Goal: Entertainment & Leisure: Consume media (video, audio)

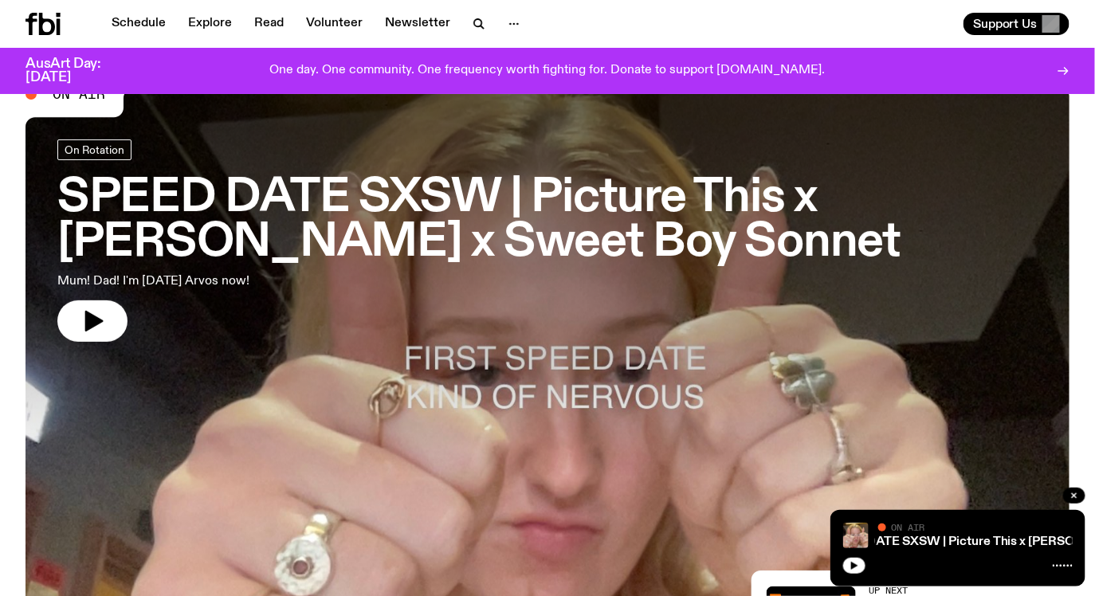
scroll to position [85, 0]
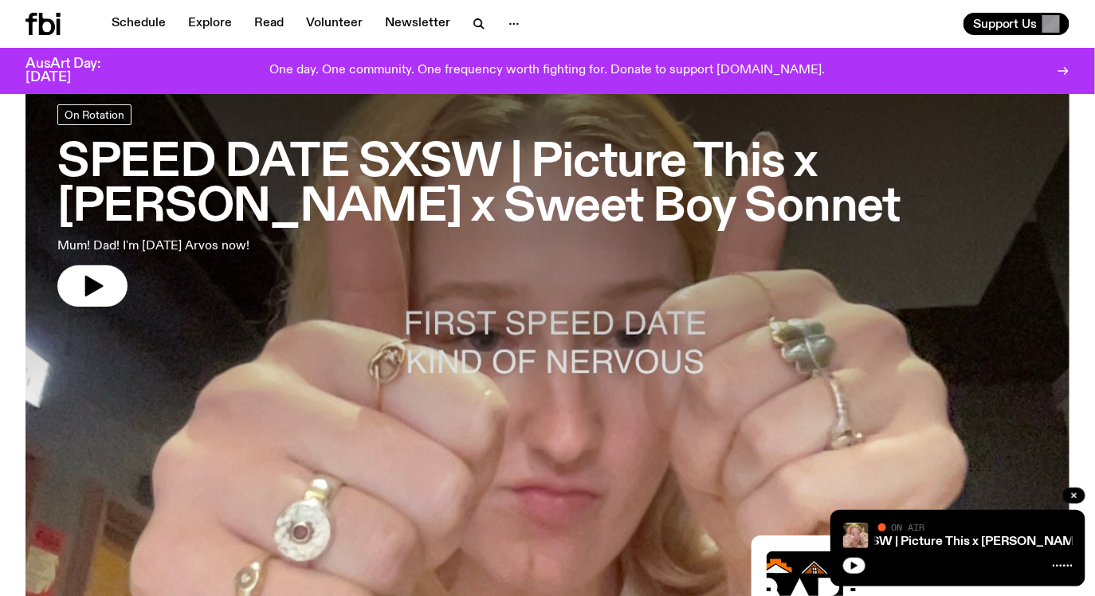
click at [479, 213] on h3 "SPEED DATE SXSW | Picture This x [PERSON_NAME] x Sweet Boy Sonnet" at bounding box center [547, 185] width 981 height 89
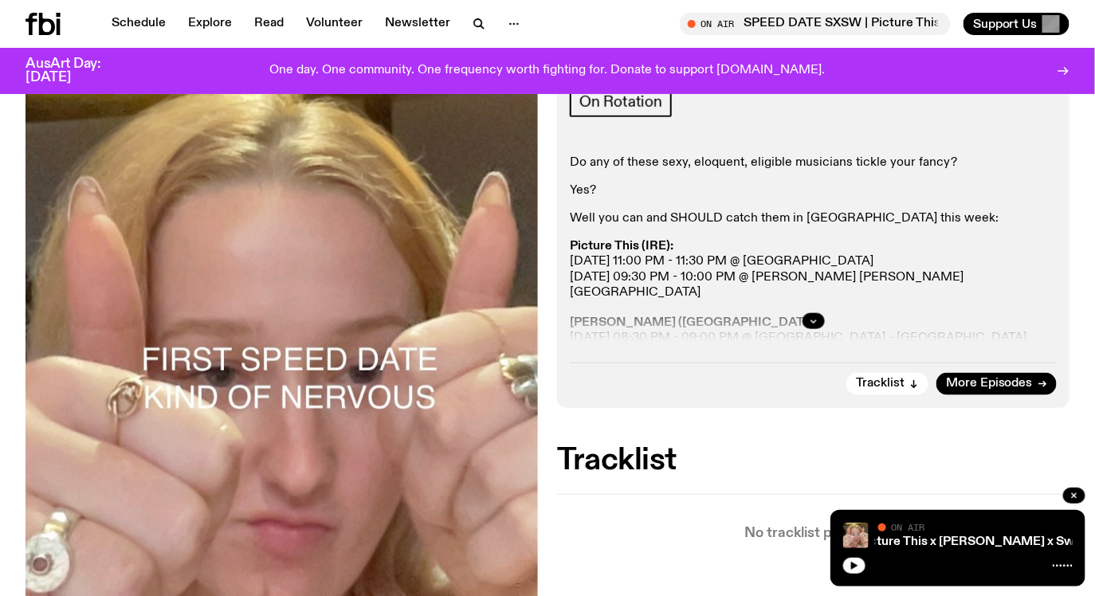
scroll to position [409, 0]
click at [812, 318] on icon "button" at bounding box center [814, 322] width 10 height 10
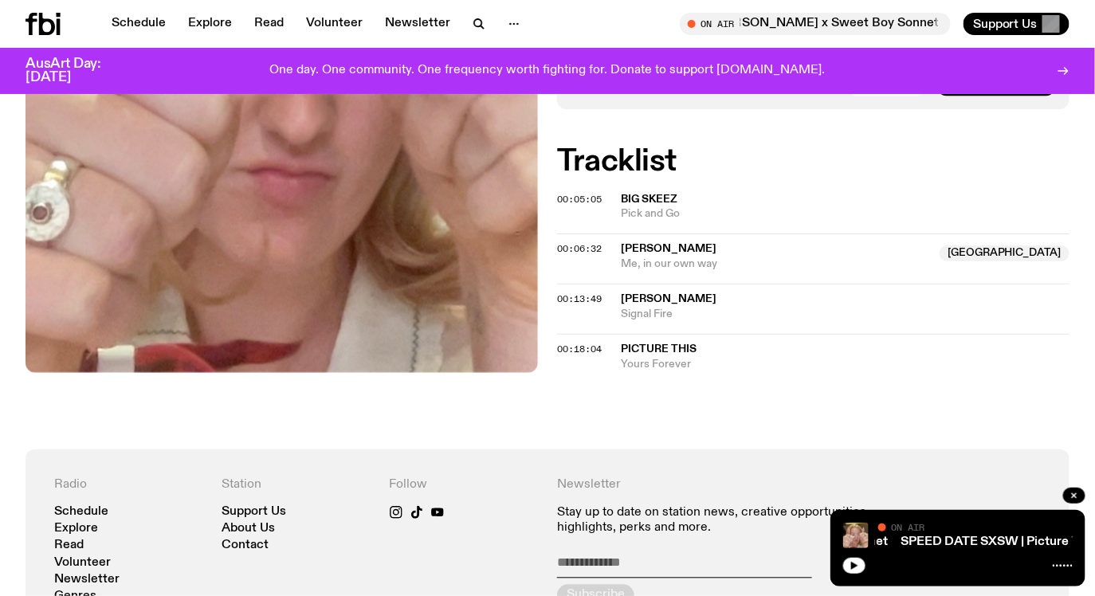
scroll to position [794, 0]
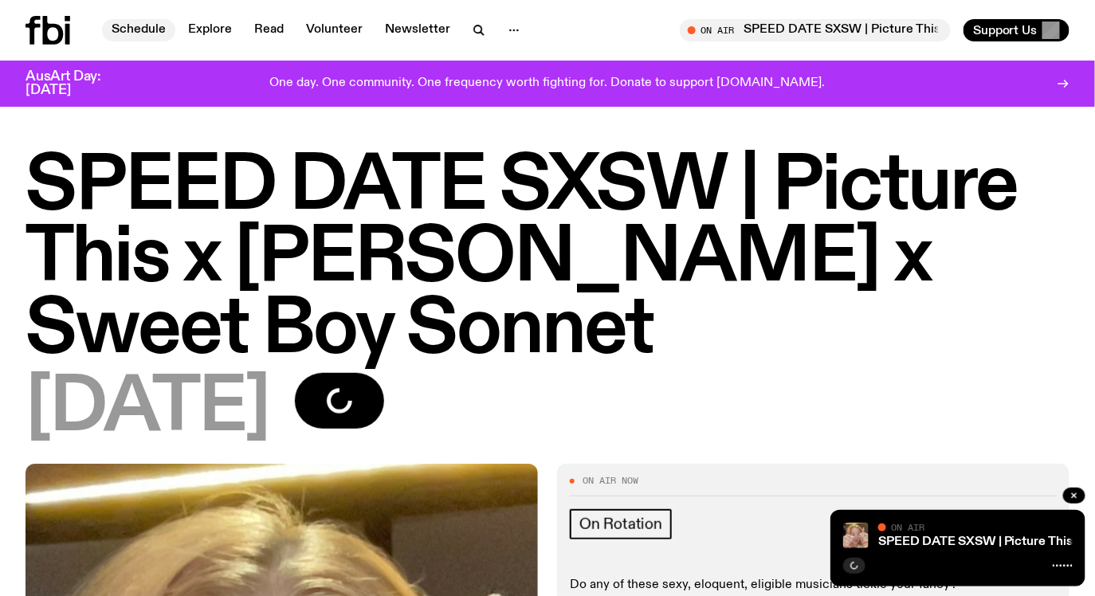
click at [132, 27] on link "Schedule" at bounding box center [138, 30] width 73 height 22
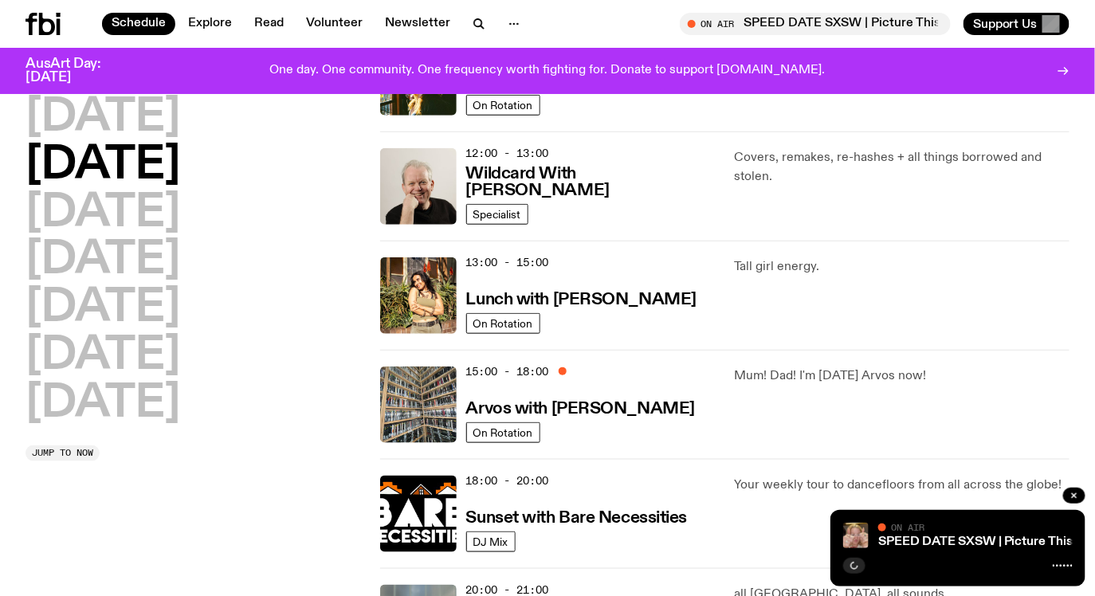
scroll to position [337, 0]
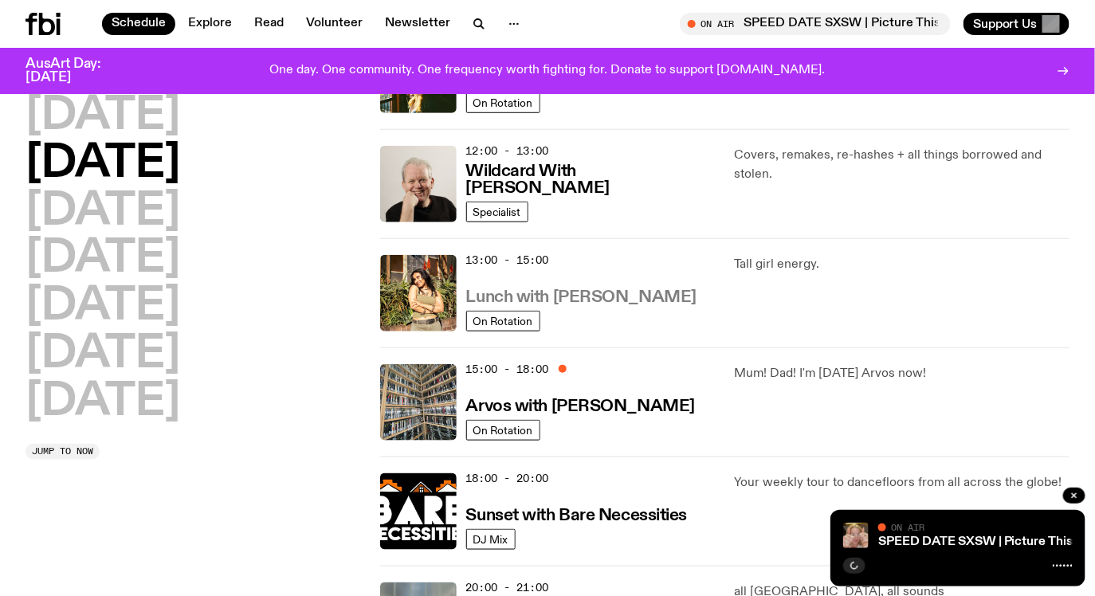
click at [544, 296] on h3 "Lunch with Tanya Shukla" at bounding box center [581, 297] width 230 height 17
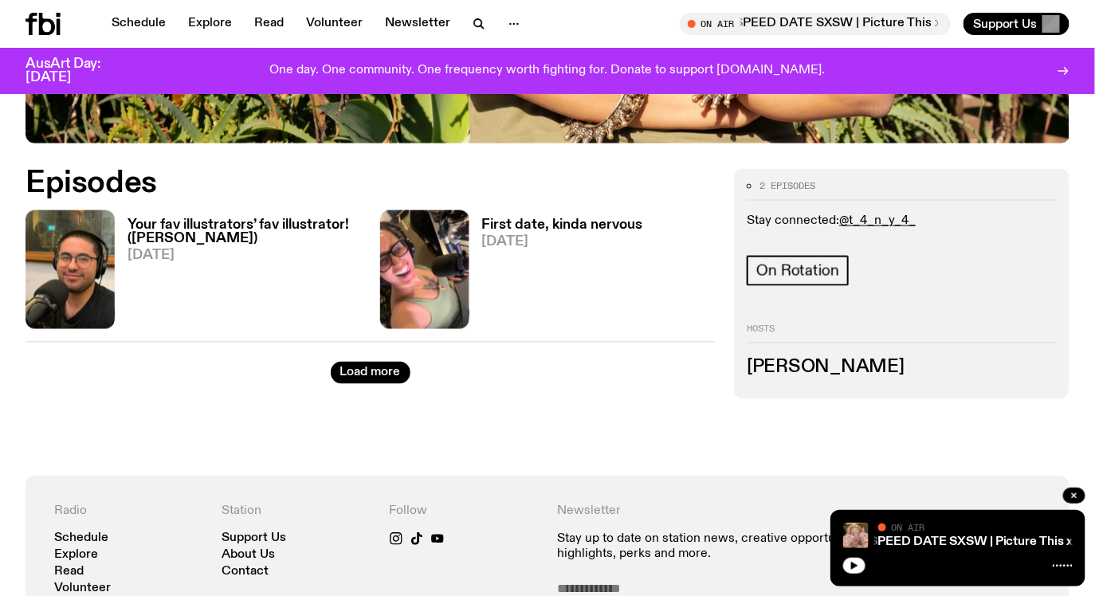
scroll to position [681, 0]
